Goal: Navigation & Orientation: Understand site structure

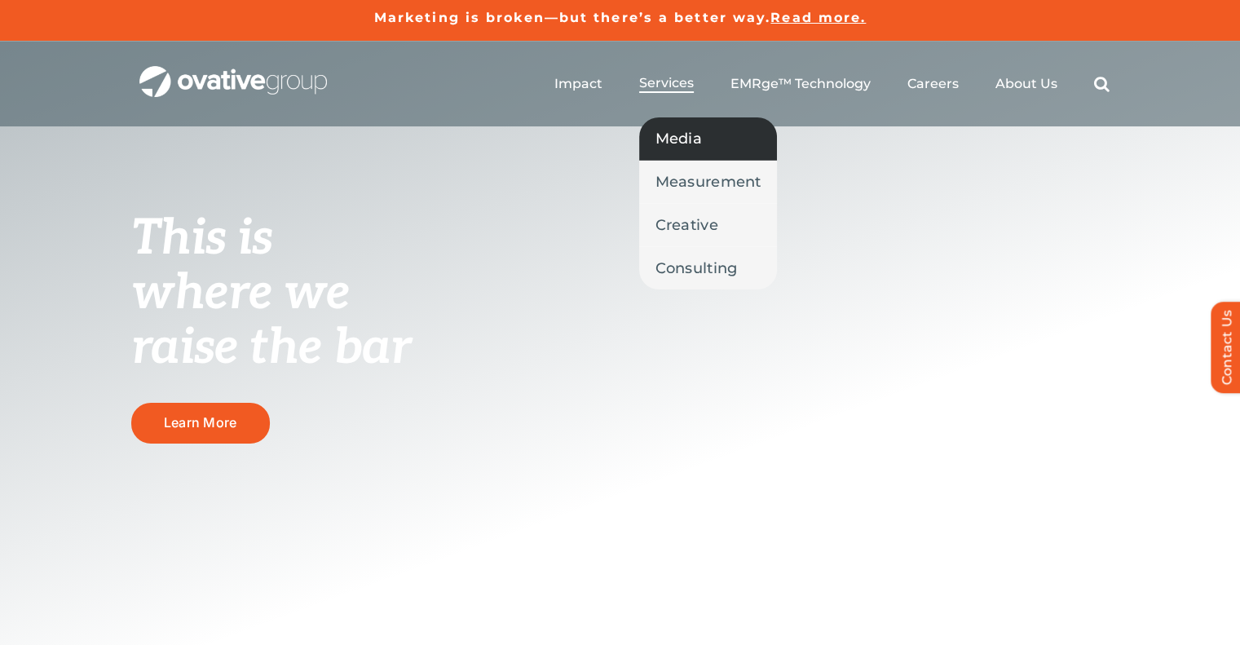
click at [701, 156] on link "Media" at bounding box center [708, 138] width 139 height 42
click at [665, 87] on span "Services" at bounding box center [666, 83] width 55 height 16
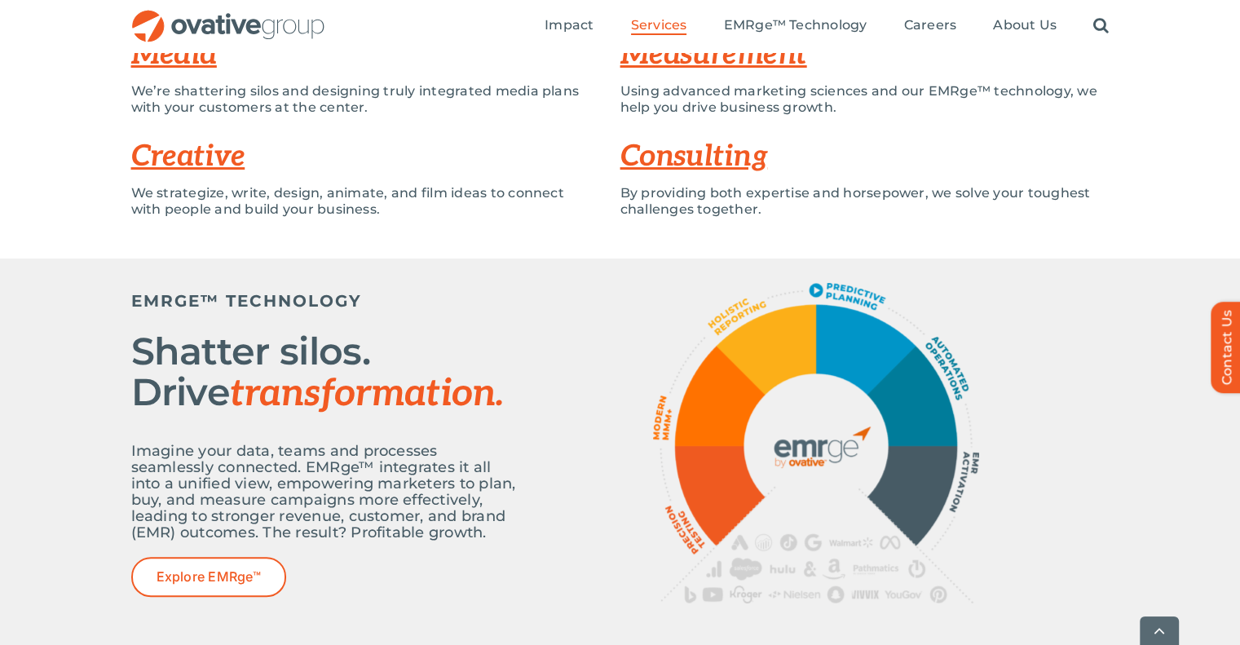
scroll to position [421, 0]
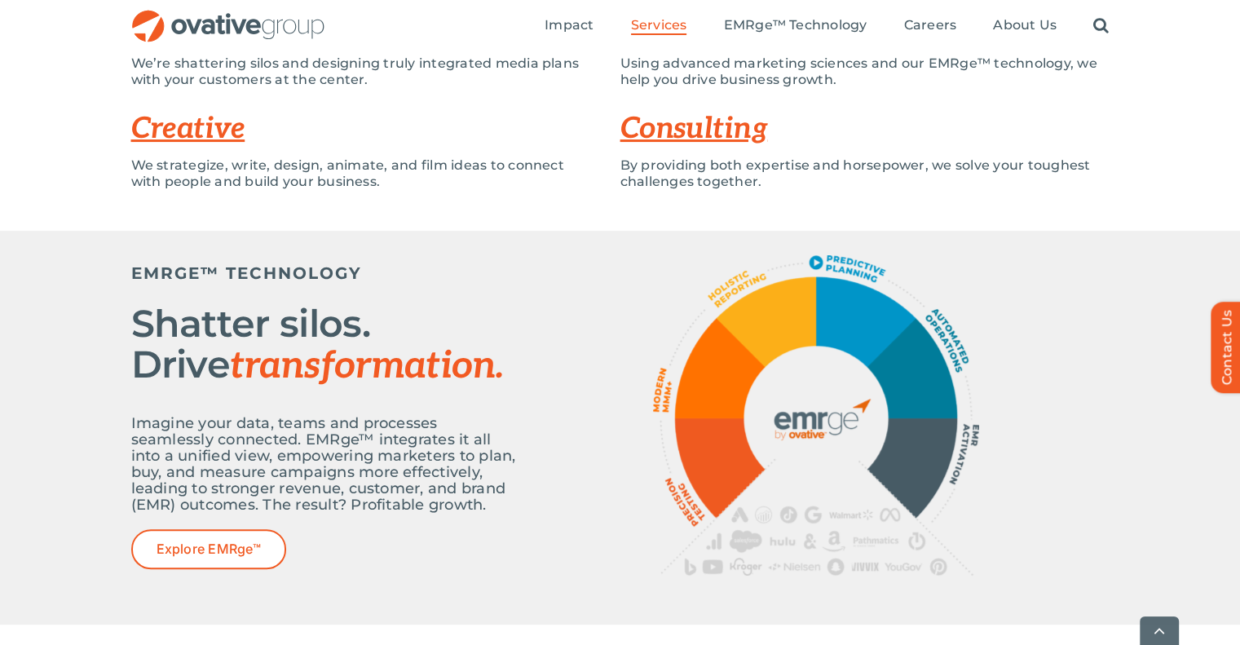
click at [183, 115] on link "Creative" at bounding box center [188, 129] width 114 height 36
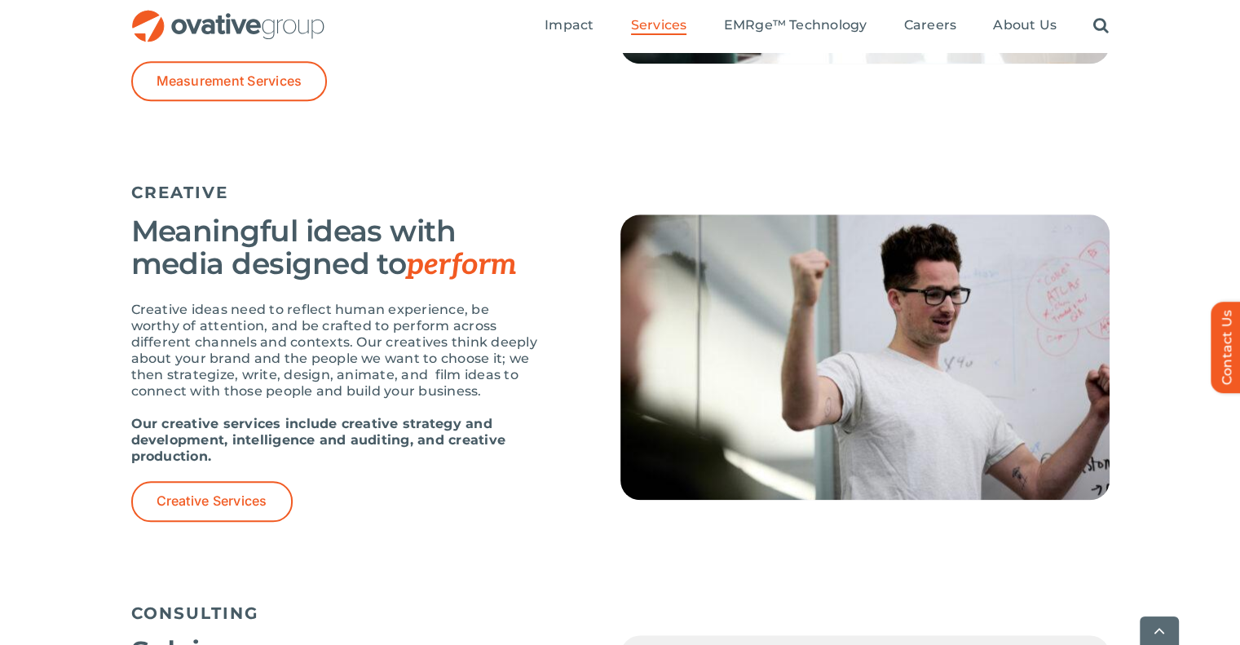
scroll to position [1753, 0]
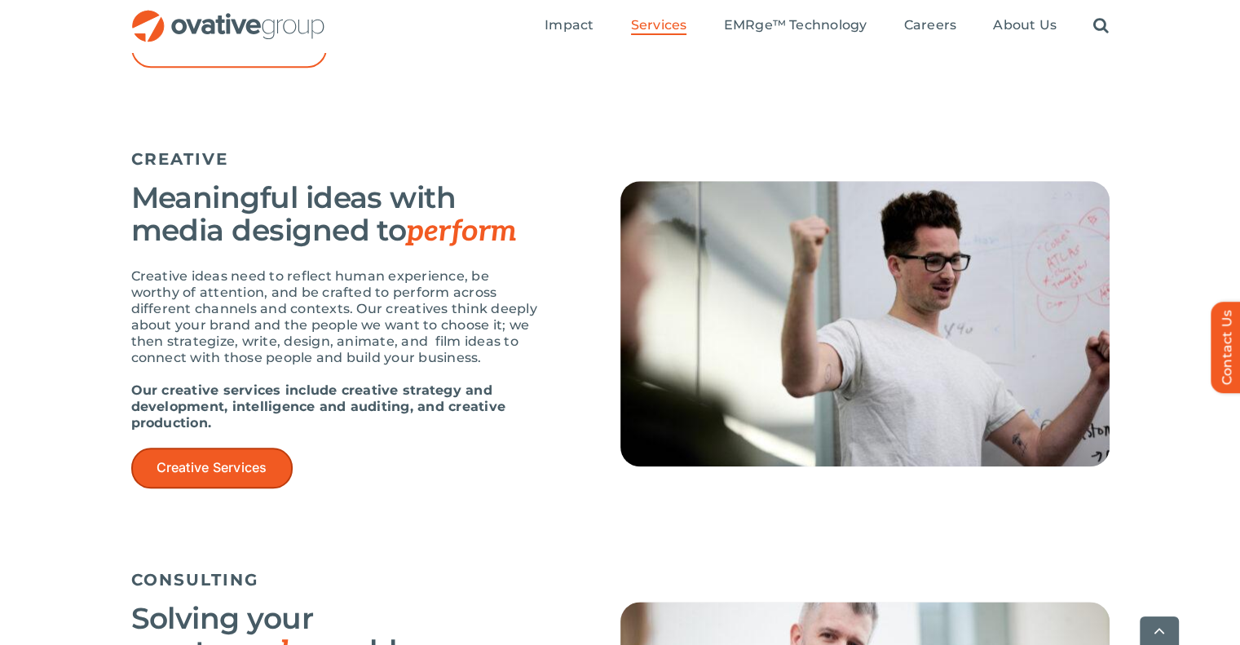
click at [213, 472] on link "Creative Services" at bounding box center [211, 468] width 161 height 40
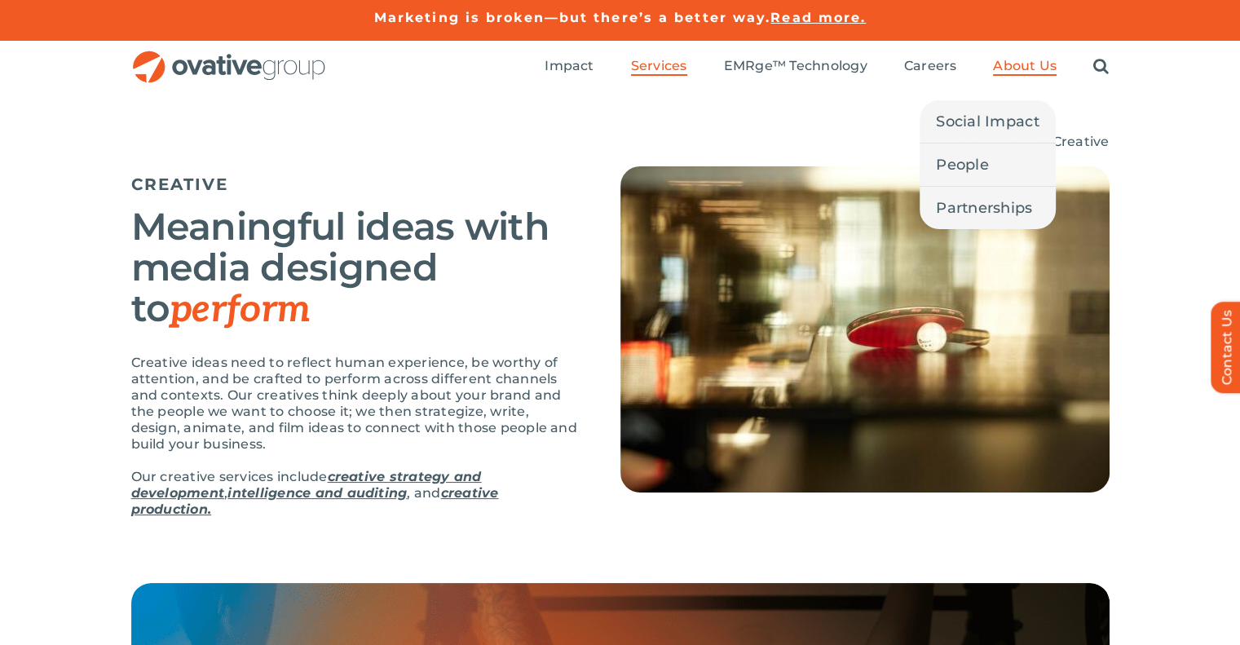
click at [1005, 63] on span "About Us" at bounding box center [1025, 66] width 64 height 16
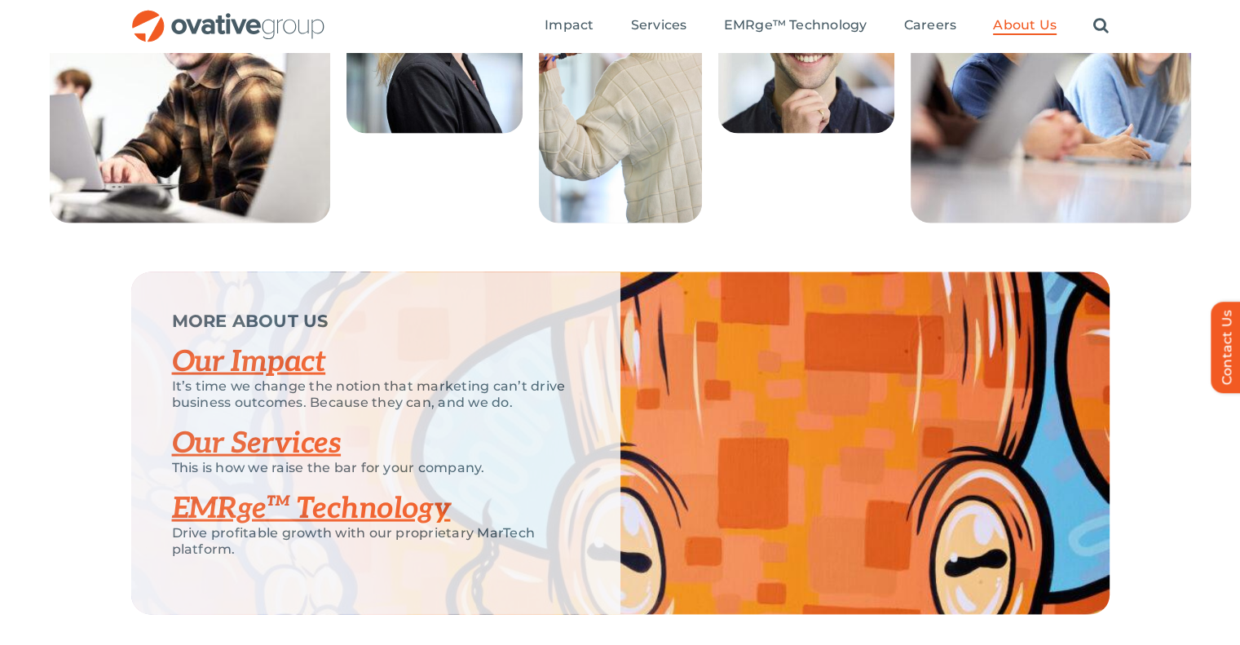
scroll to position [3535, 0]
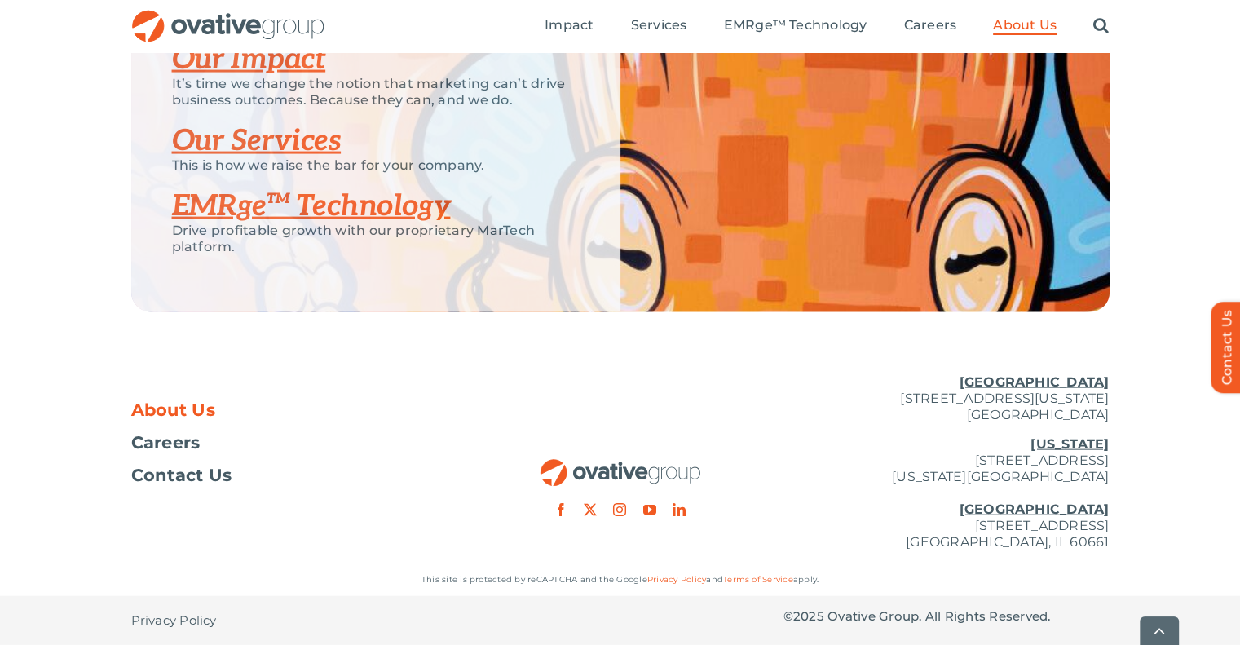
drag, startPoint x: 1252, startPoint y: 92, endPoint x: 1252, endPoint y: 621, distance: 528.5
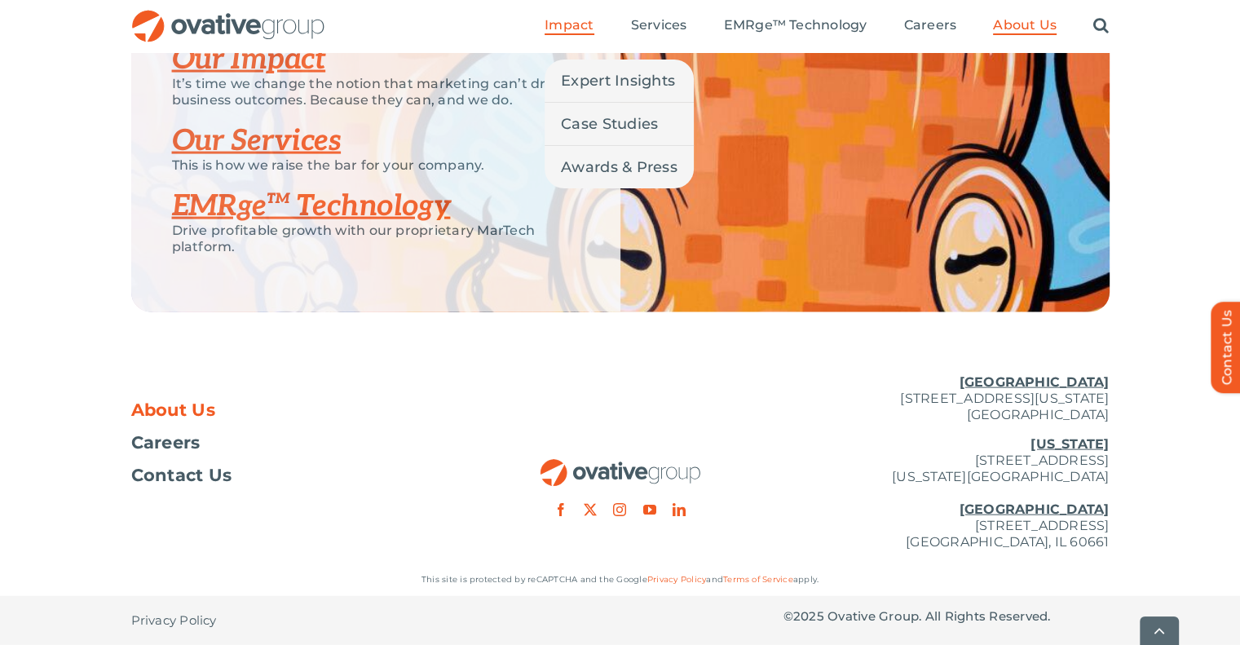
click at [564, 25] on span "Impact" at bounding box center [569, 25] width 49 height 16
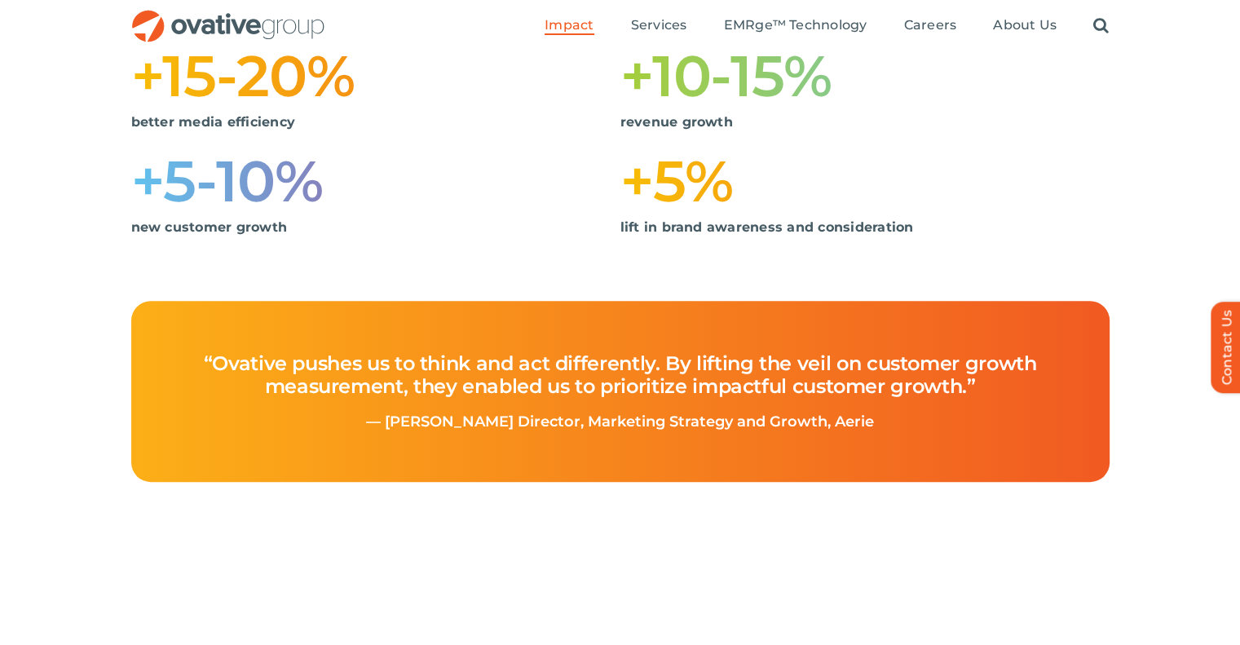
scroll to position [467, 0]
